Goal: Find specific page/section: Find specific page/section

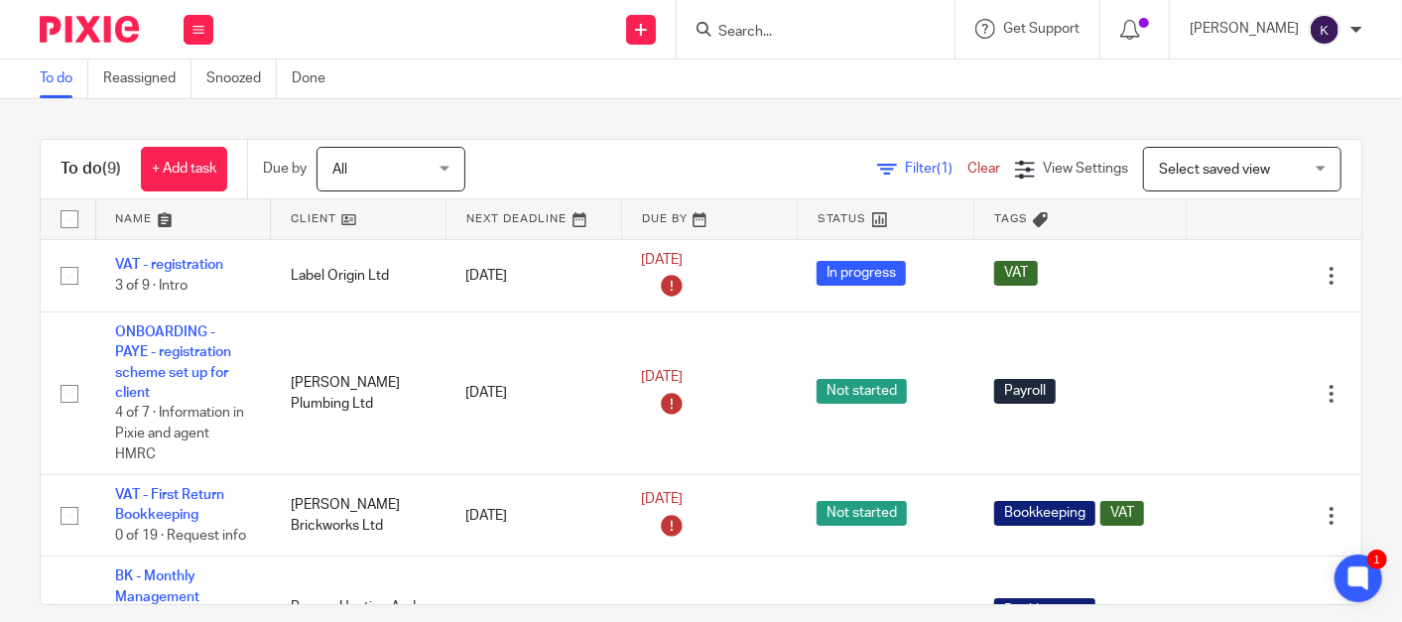
click at [841, 33] on input "Search" at bounding box center [805, 33] width 179 height 18
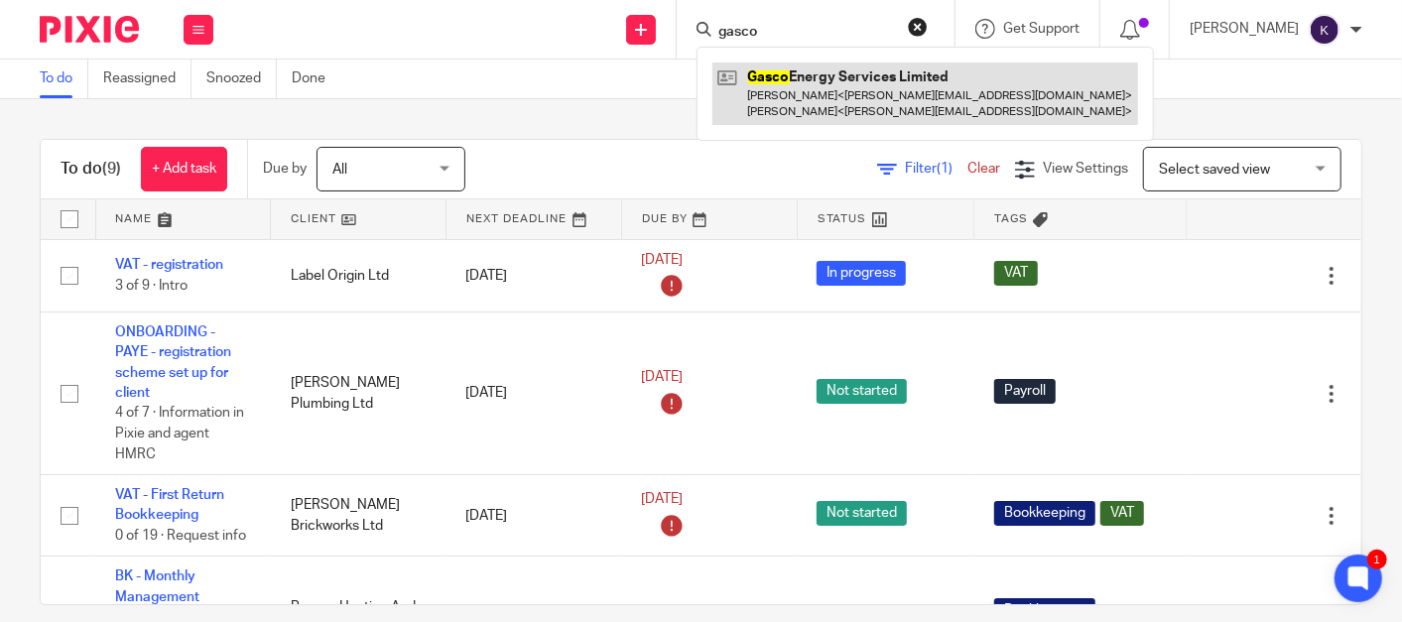
type input "gasco"
click at [893, 83] on link at bounding box center [925, 94] width 426 height 62
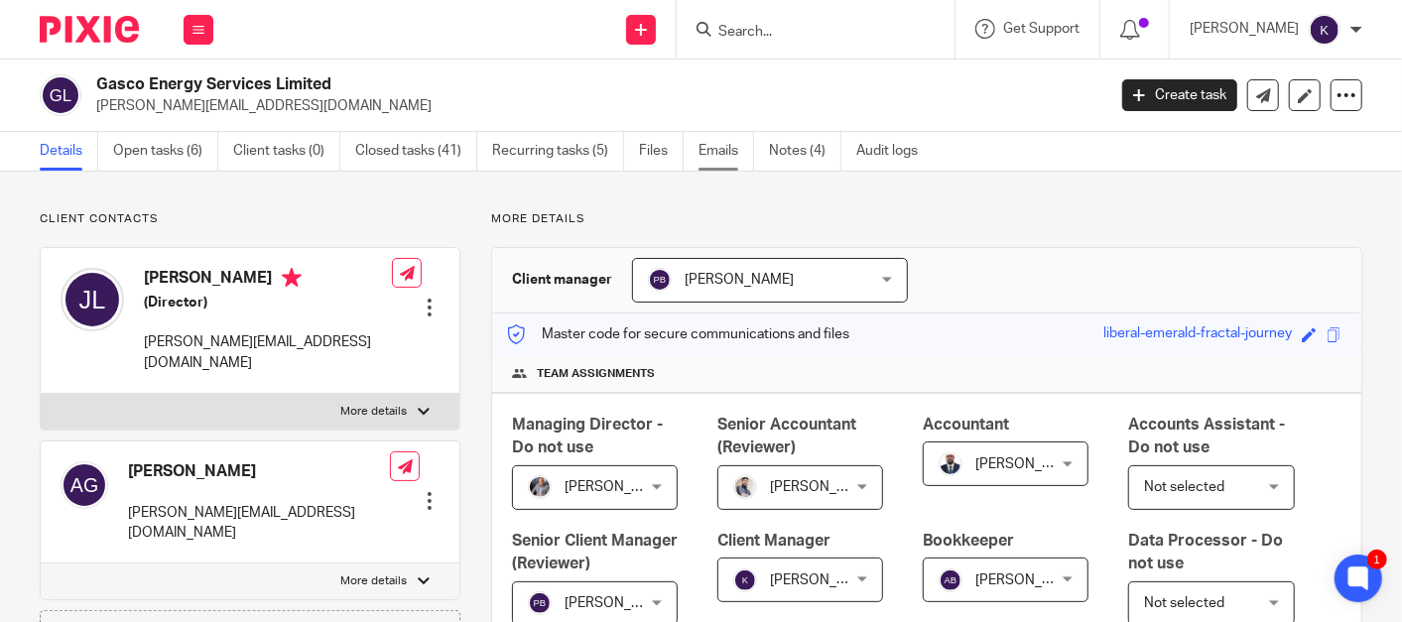
click at [721, 145] on link "Emails" at bounding box center [727, 151] width 56 height 39
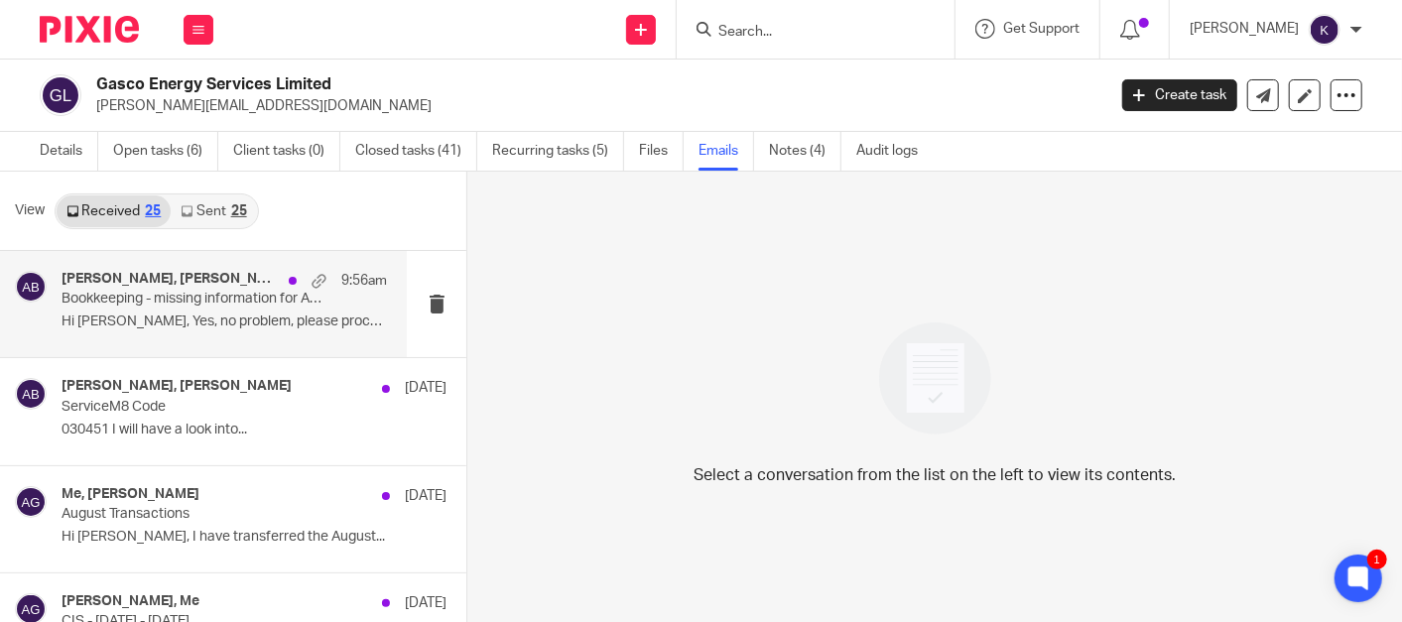
click at [205, 292] on p "Bookkeeping - missing information for Aug-25" at bounding box center [192, 299] width 260 height 17
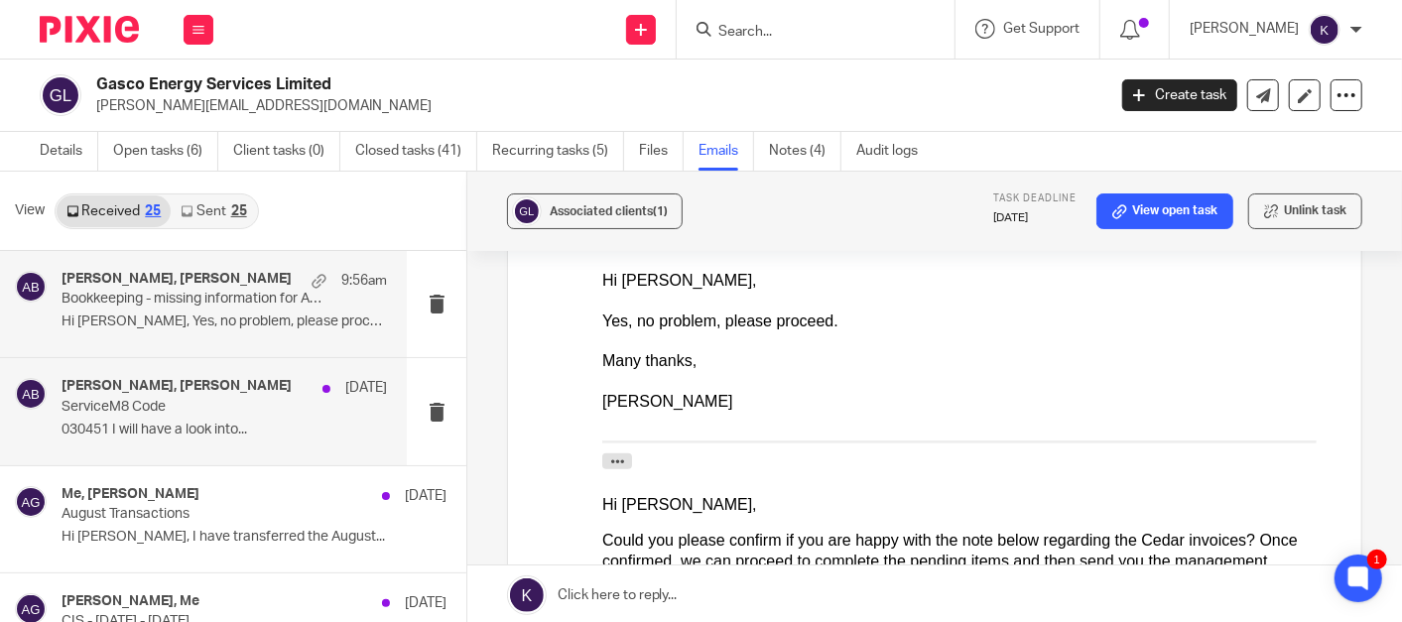
scroll to position [771, 0]
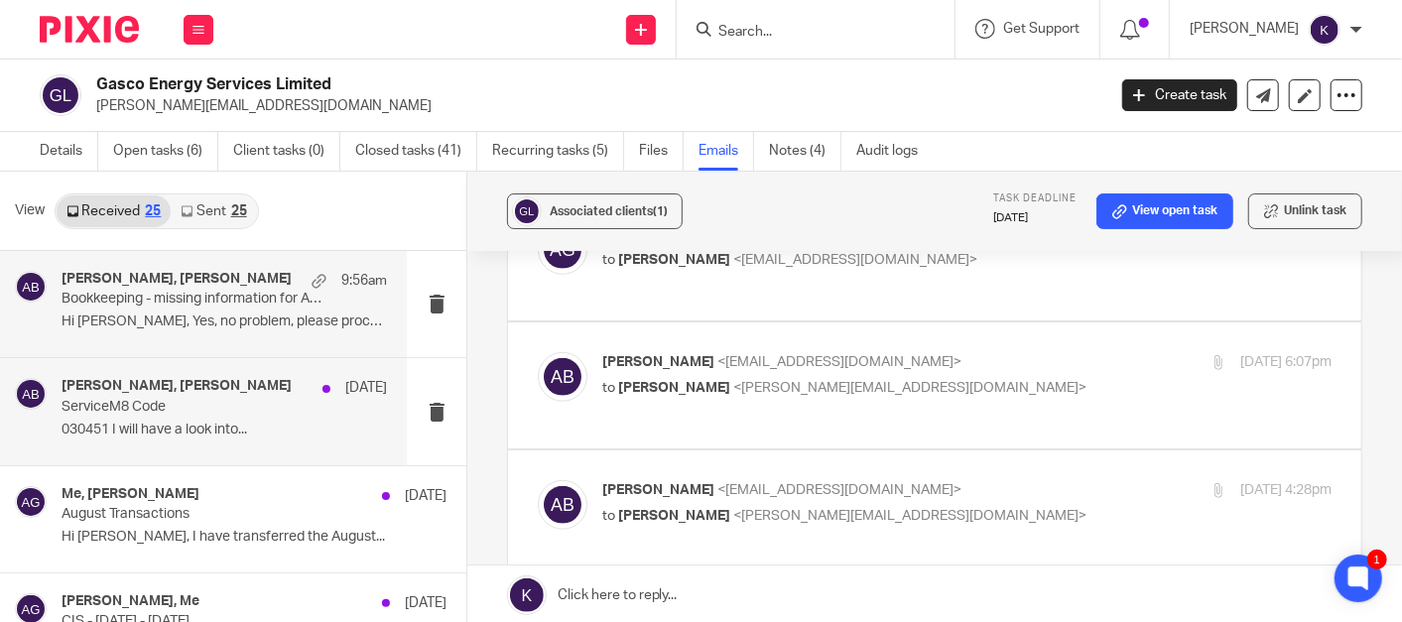
click at [179, 427] on p "030451 I will have a look into..." at bounding box center [224, 430] width 325 height 17
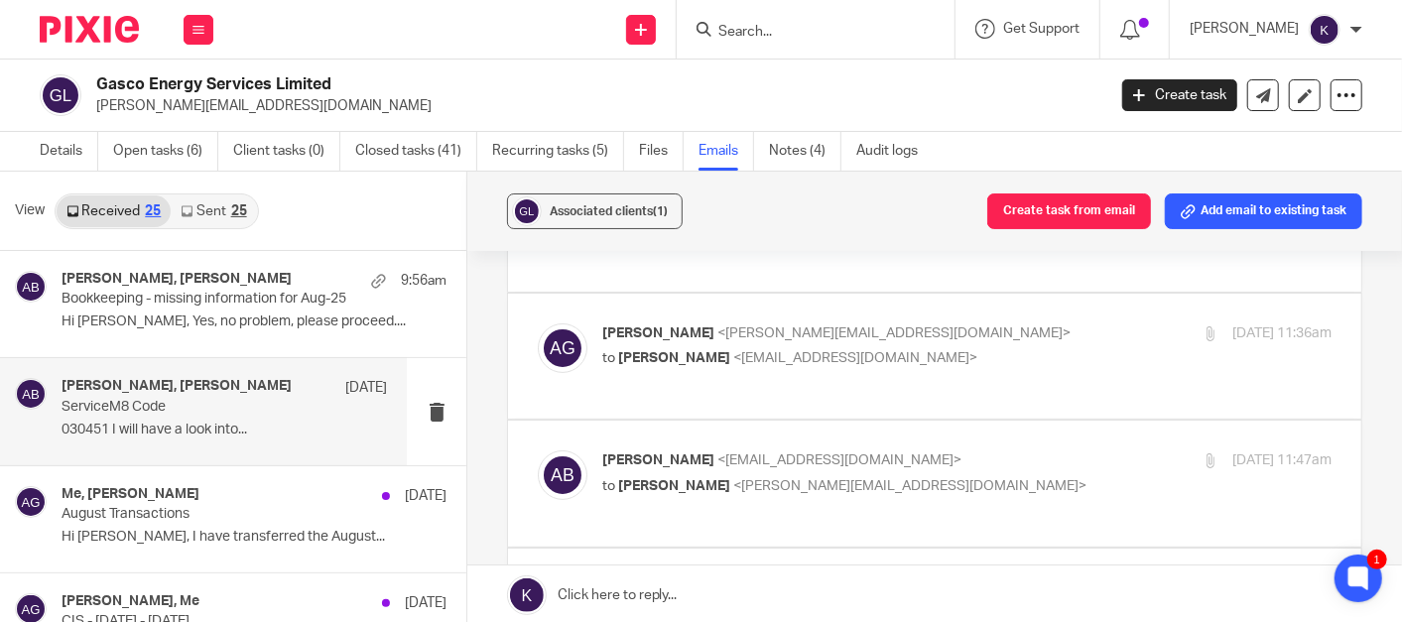
scroll to position [0, 0]
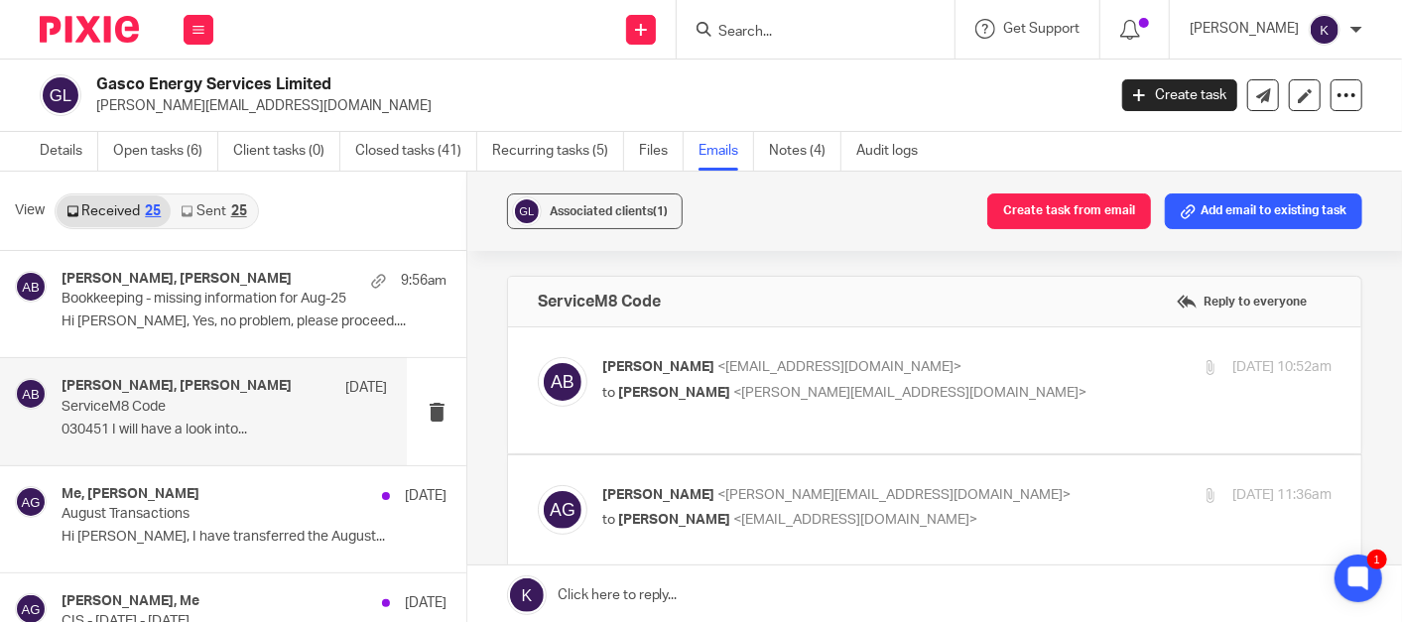
click at [195, 215] on link "Sent 25" at bounding box center [213, 211] width 85 height 32
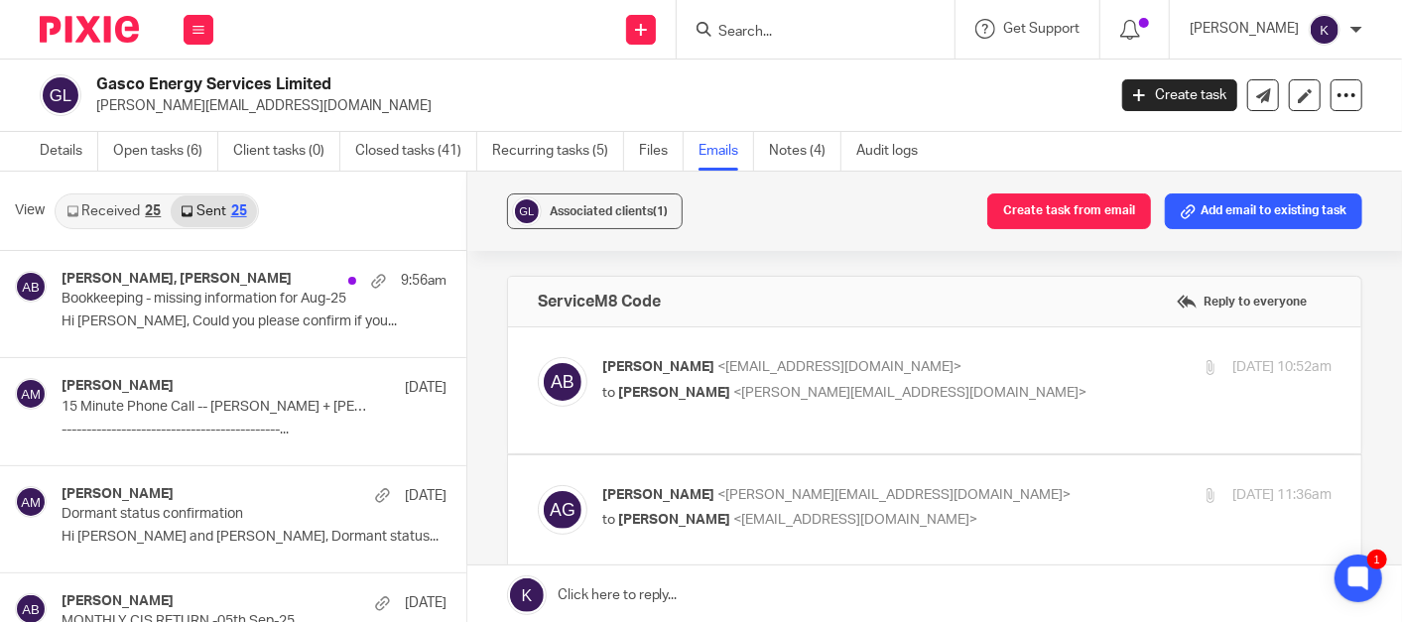
scroll to position [2, 0]
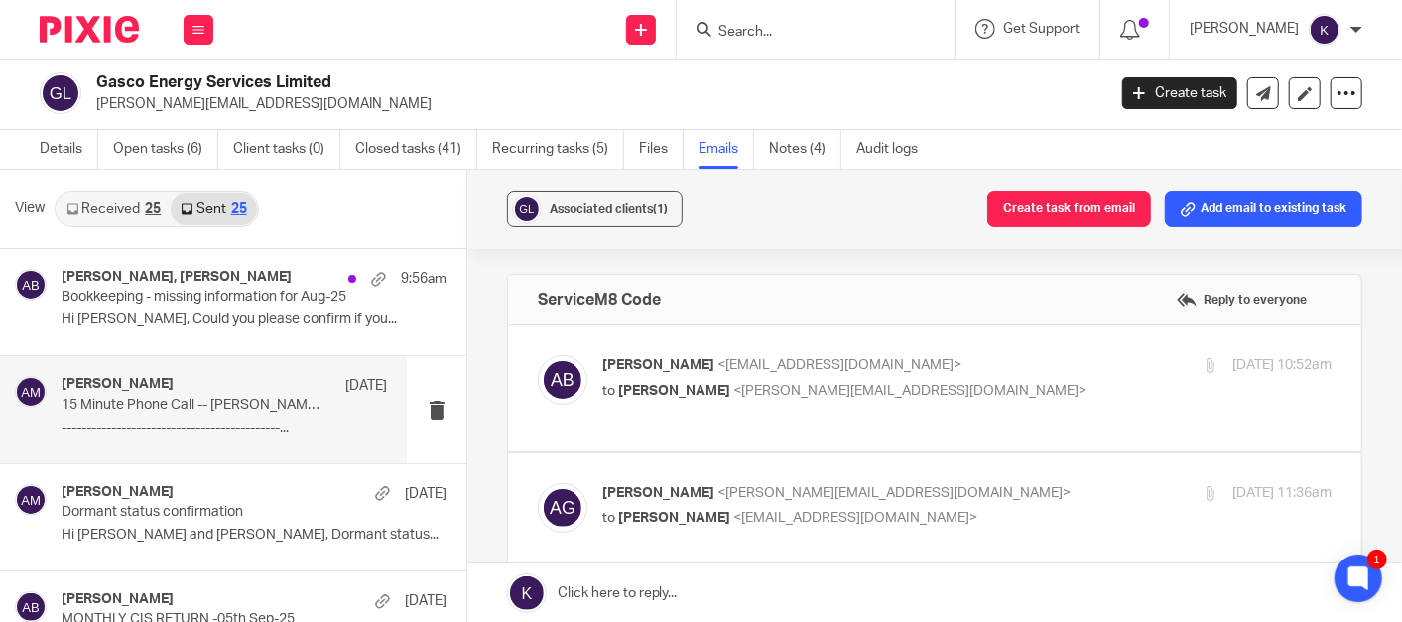
click at [185, 411] on p "15 Minute Phone Call -- [PERSON_NAME] + [PERSON_NAME]" at bounding box center [192, 405] width 260 height 17
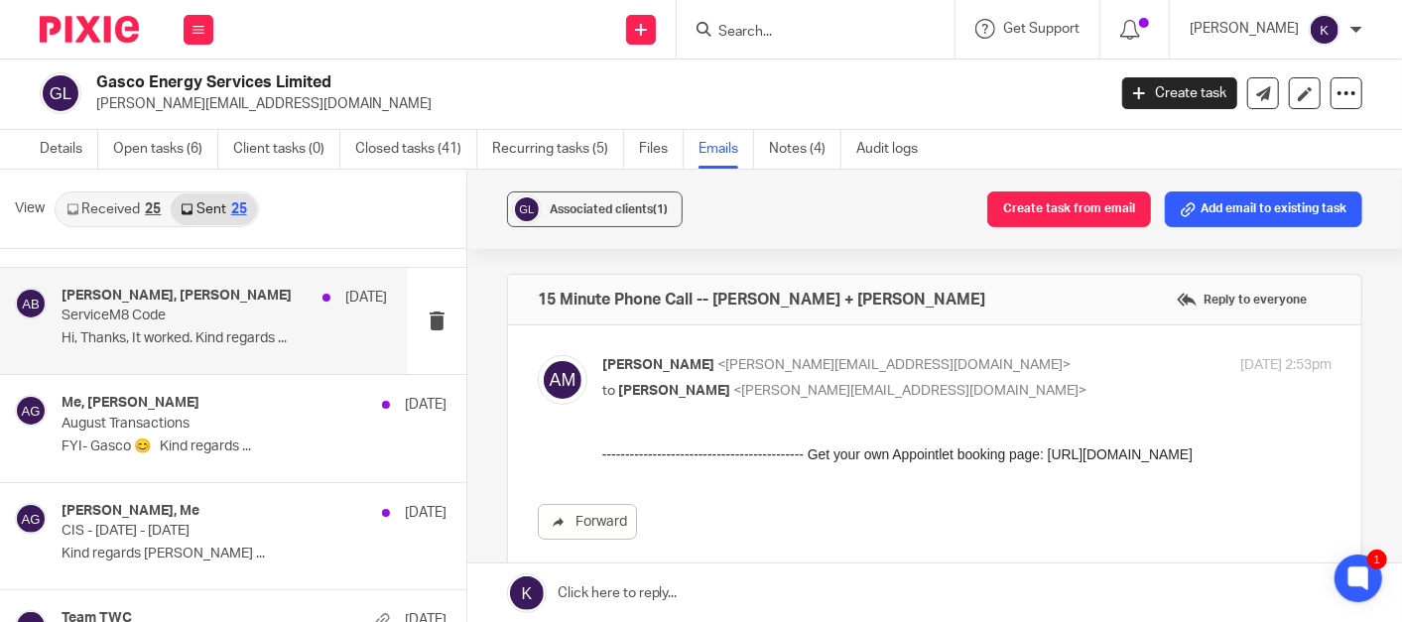
scroll to position [551, 0]
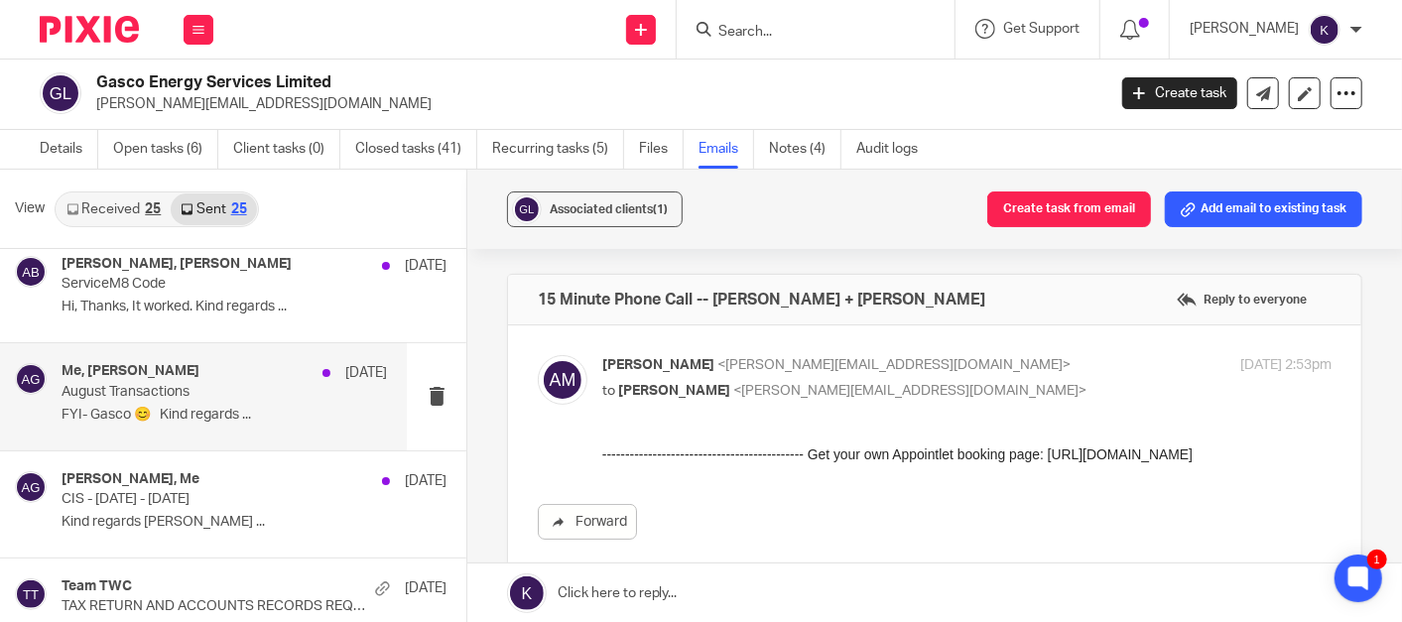
click at [211, 398] on div "Me, [PERSON_NAME] [DATE] August Transactions FYI- Gasco 😊 Kind regards ..." at bounding box center [224, 396] width 325 height 66
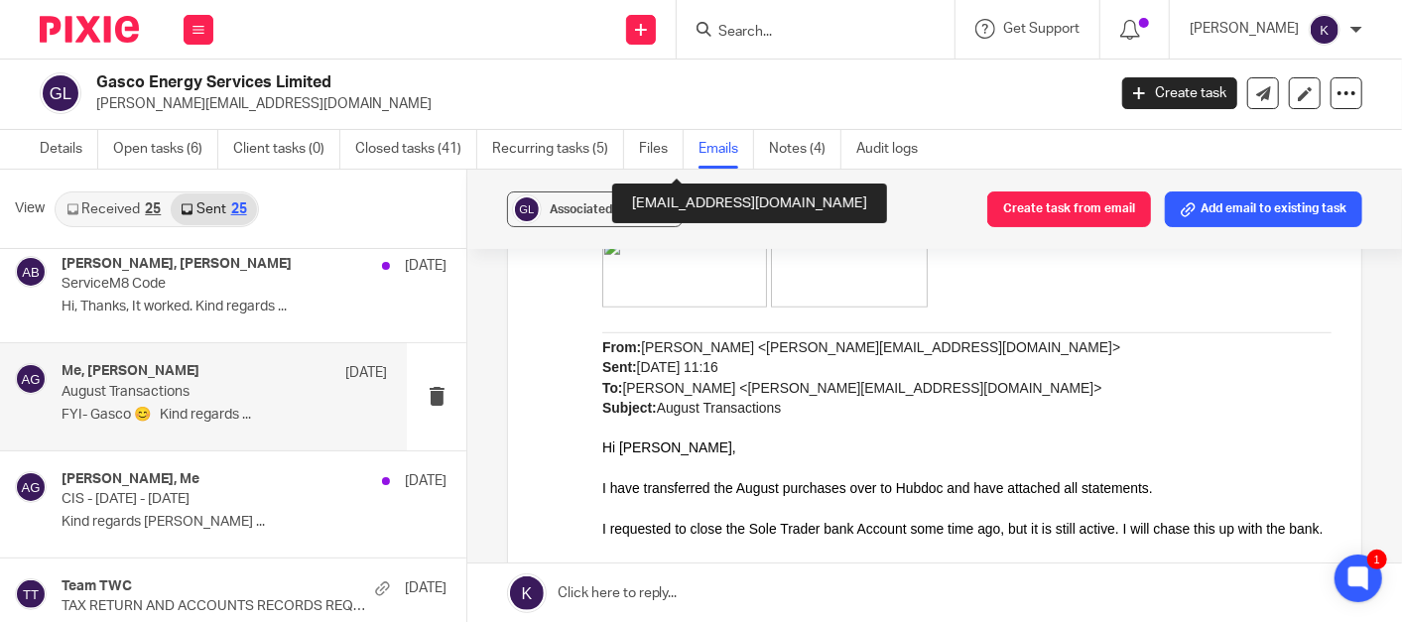
scroll to position [661, 0]
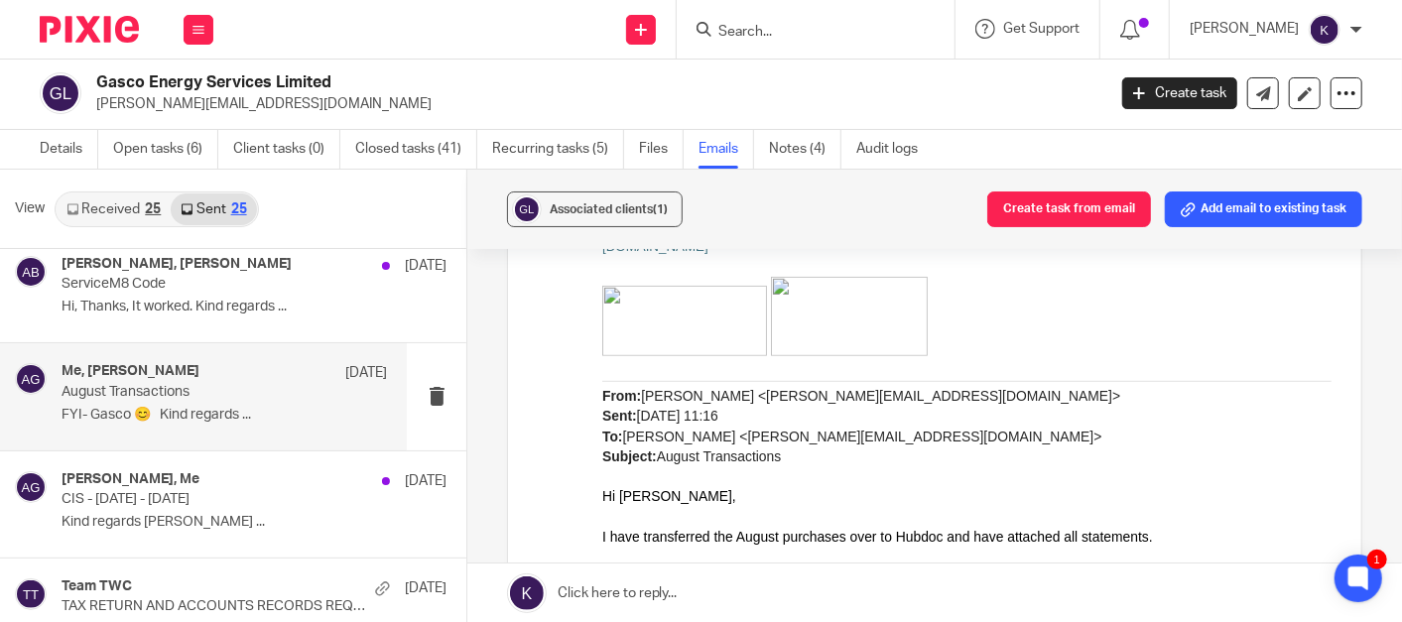
click at [112, 195] on link "Received 25" at bounding box center [114, 209] width 114 height 32
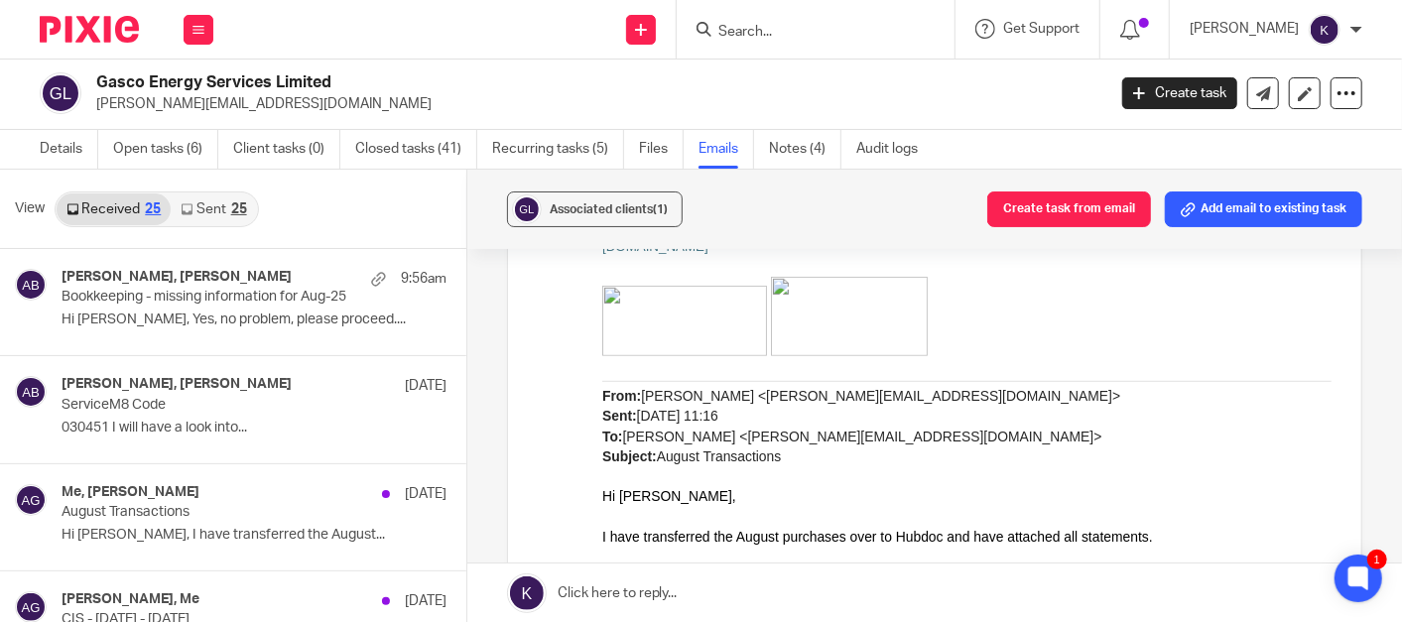
click at [895, 37] on input "Search" at bounding box center [805, 33] width 179 height 18
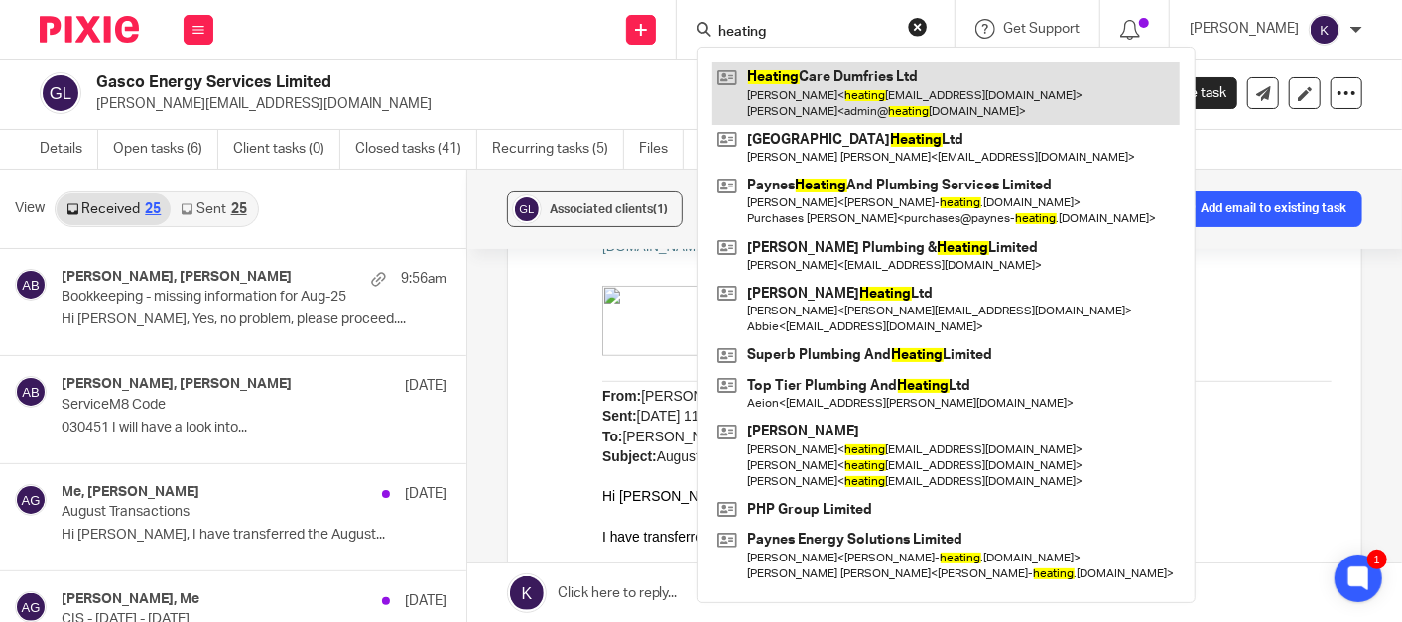
type input "heating"
click at [902, 73] on link at bounding box center [945, 94] width 467 height 62
